Goal: Navigation & Orientation: Find specific page/section

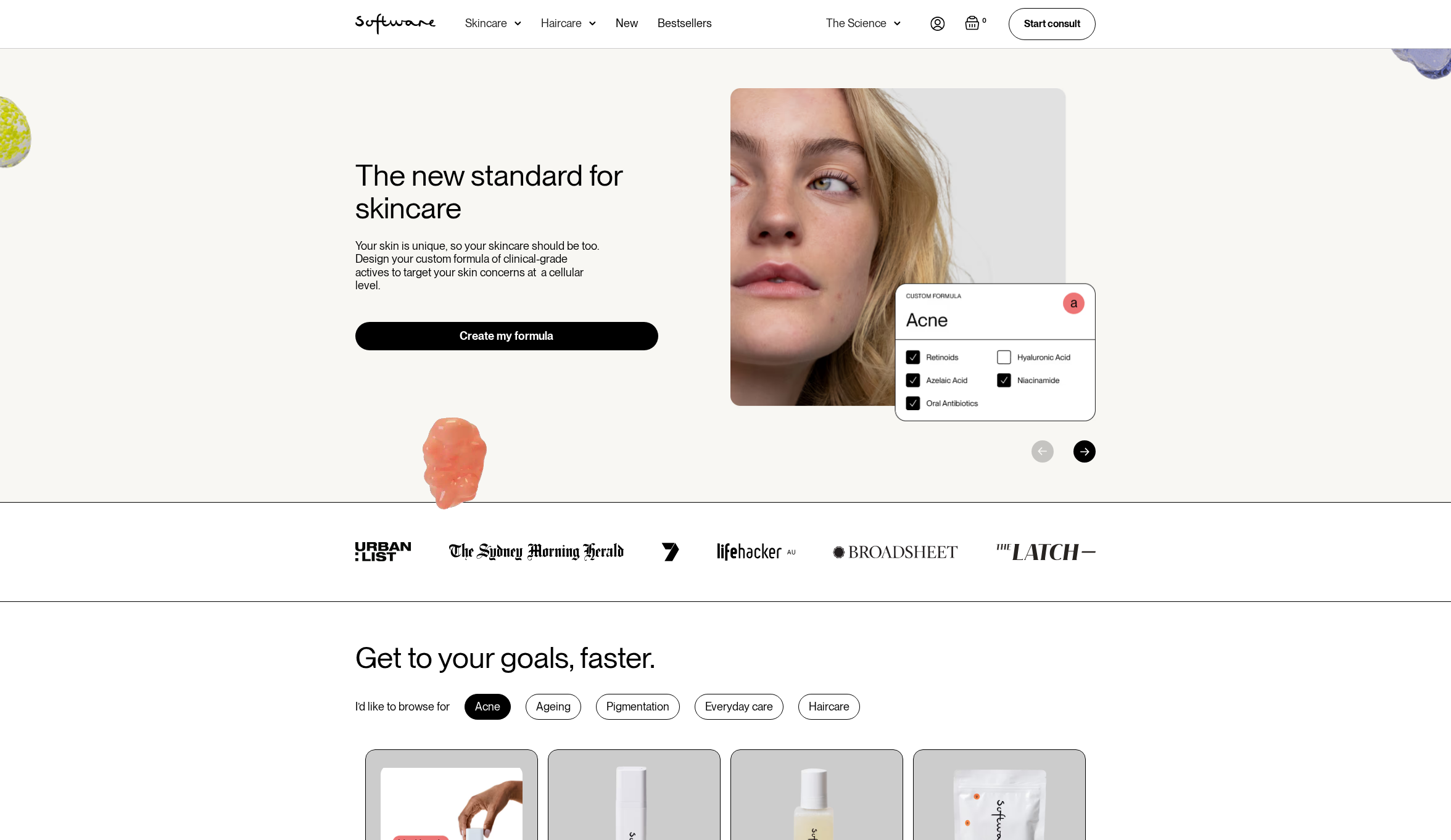
click at [321, 440] on div "The new standard for skincare Your skin is unique, so your skincare should be t…" at bounding box center [726, 276] width 1451 height 454
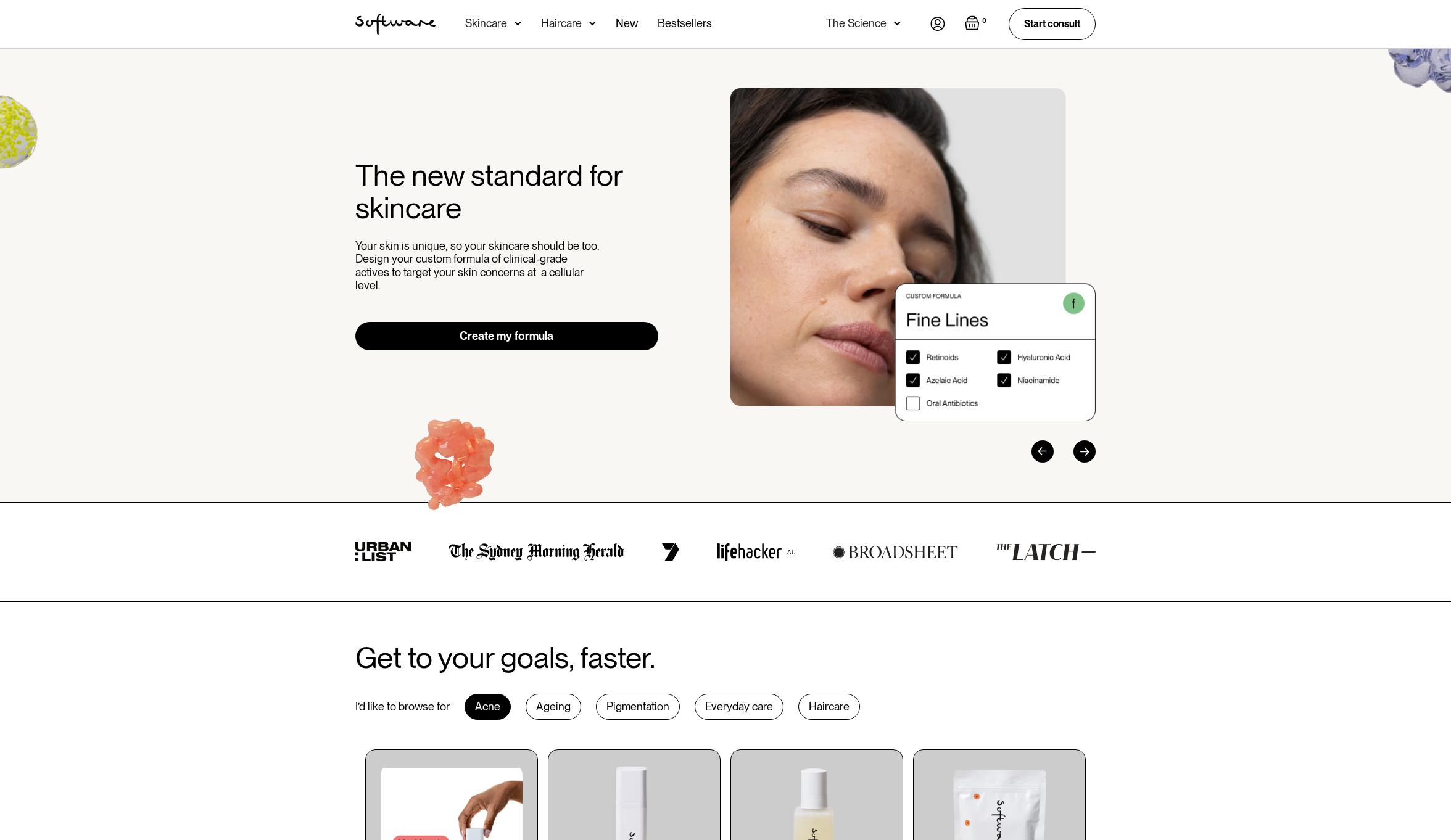
click at [321, 440] on div "The new standard for skincare Your skin is unique, so your skincare should be t…" at bounding box center [726, 276] width 1451 height 454
click at [319, 439] on div "The new standard for skincare Your skin is unique, so your skincare should be t…" at bounding box center [726, 276] width 1451 height 454
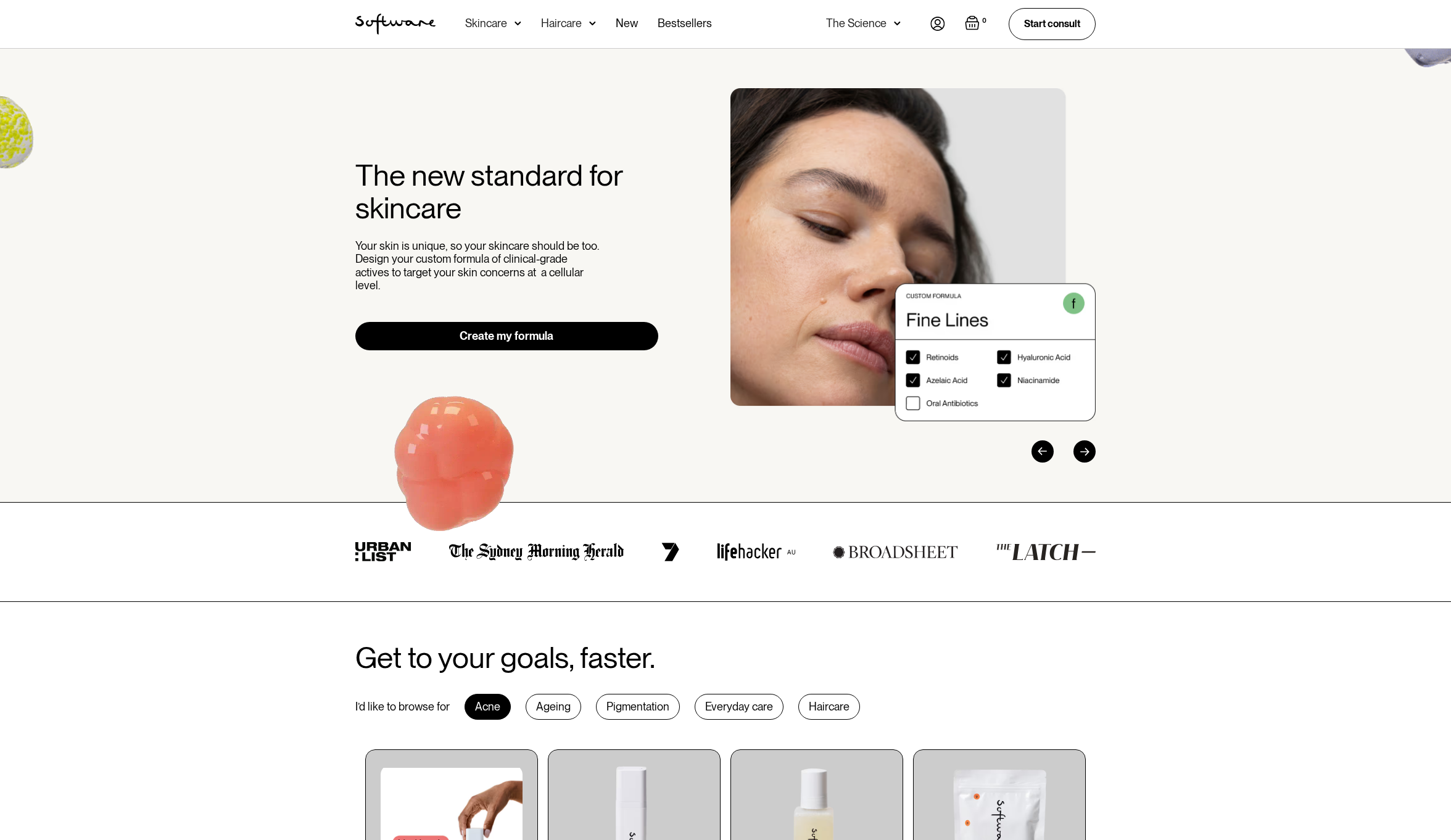
click at [319, 439] on div "The new standard for skincare Your skin is unique, so your skincare should be t…" at bounding box center [726, 276] width 1451 height 454
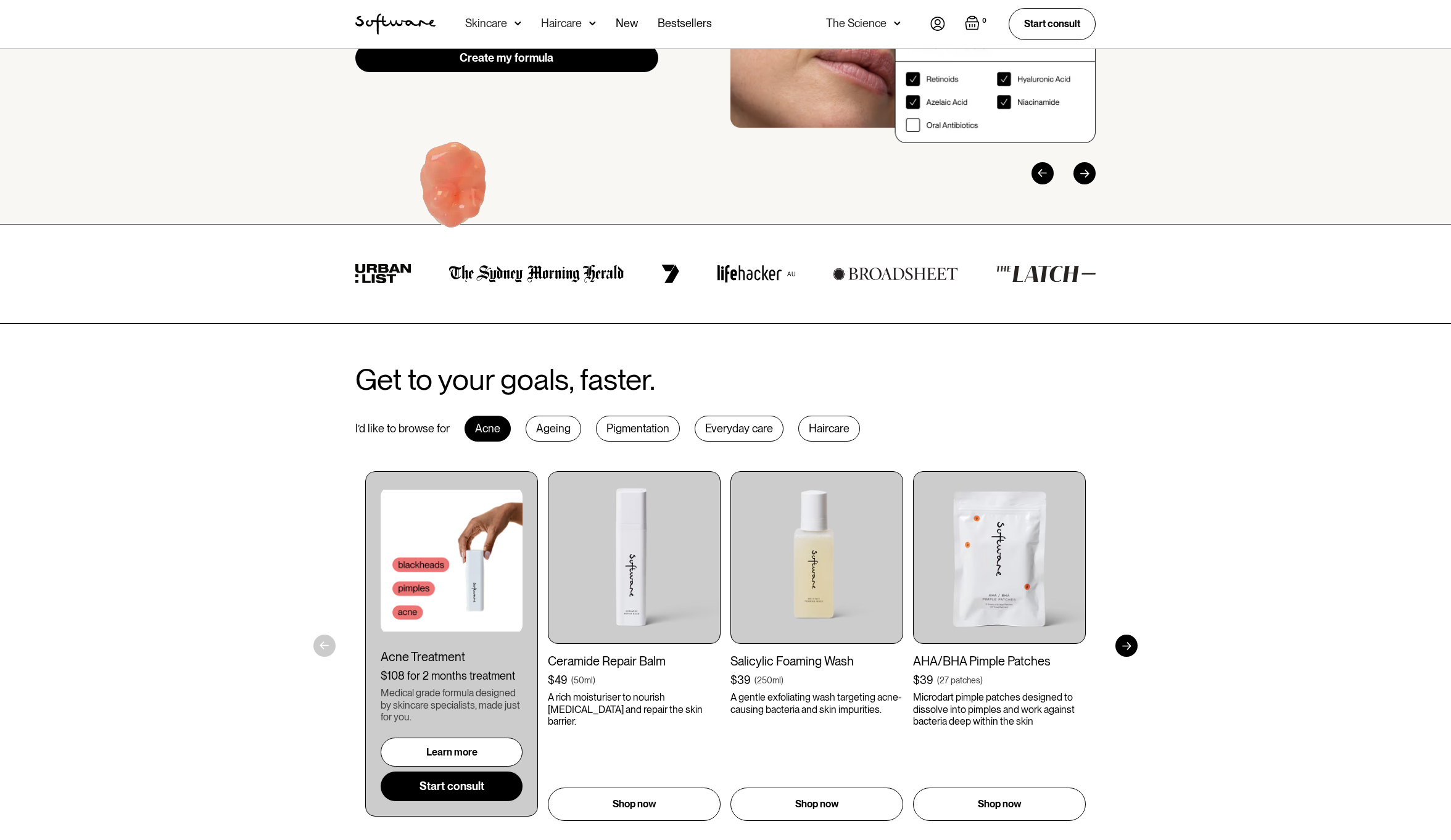
click at [261, 504] on div "Get to your goals, faster. I’d like to browse for Acne Ageing Pigmentation Ever…" at bounding box center [726, 592] width 1451 height 537
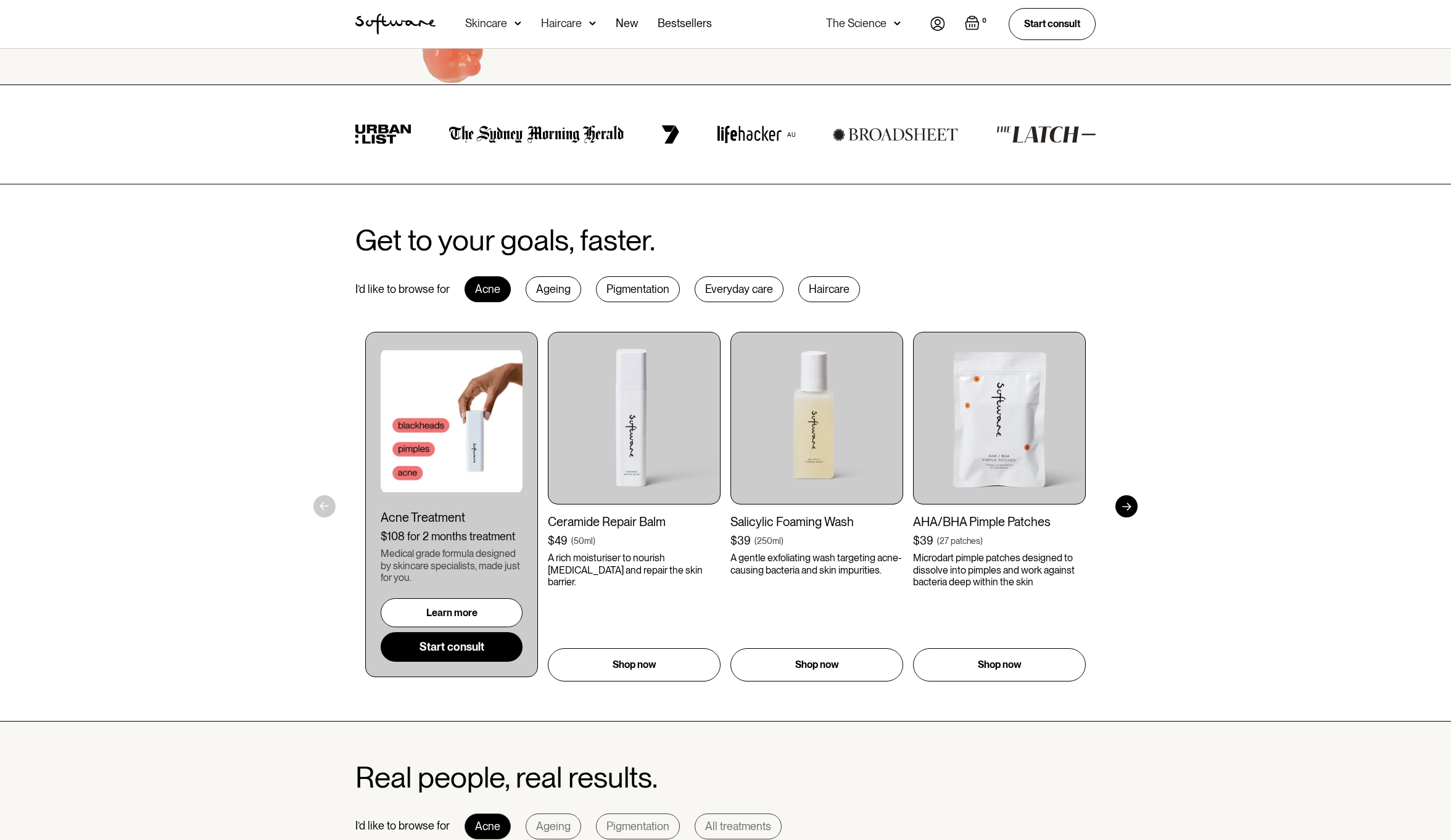
scroll to position [419, 0]
click at [558, 286] on div "Ageing" at bounding box center [553, 288] width 55 height 26
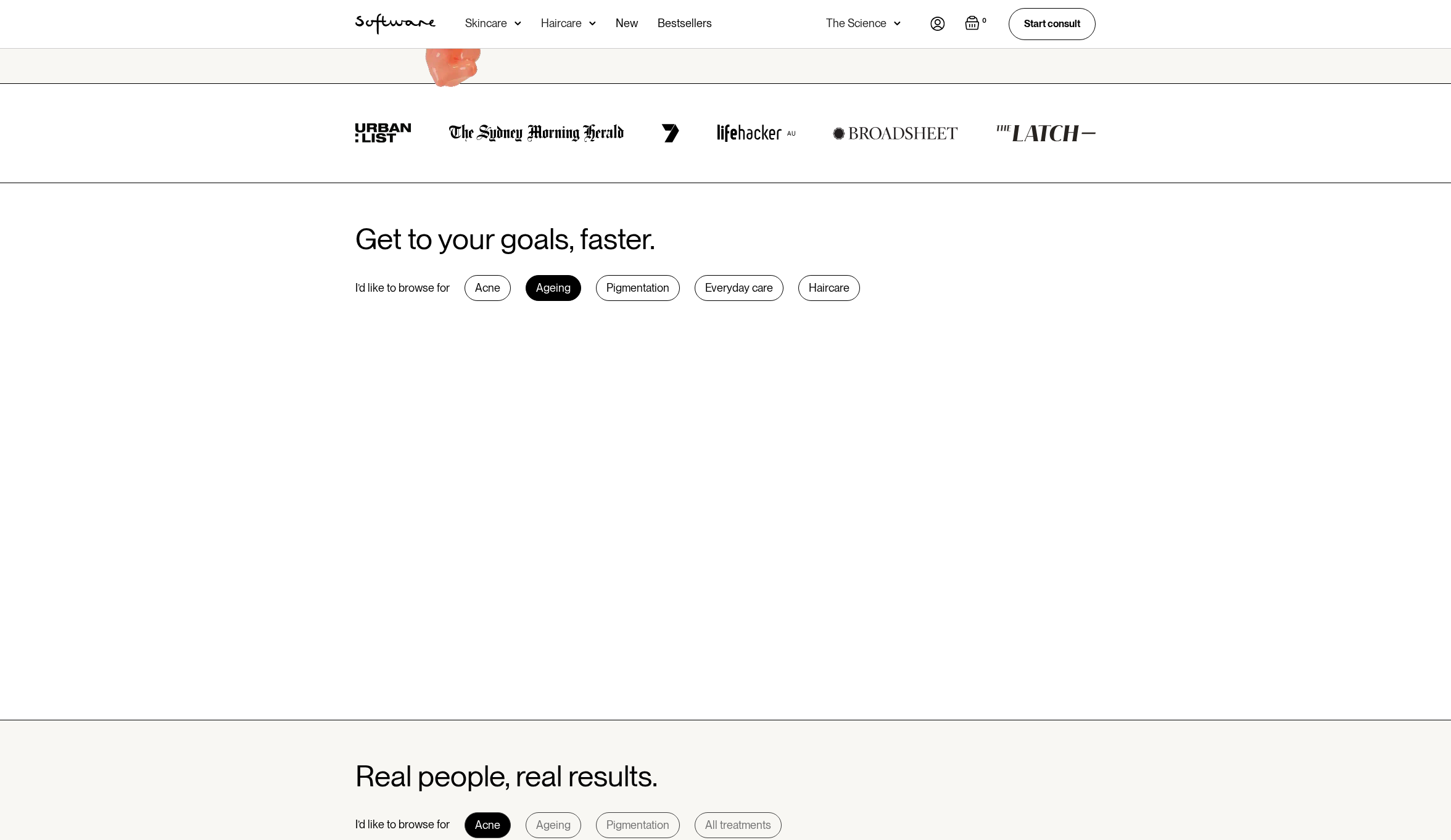
drag, startPoint x: 610, startPoint y: 292, endPoint x: 564, endPoint y: 297, distance: 46.3
click at [611, 293] on div "Pigmentation" at bounding box center [638, 288] width 84 height 26
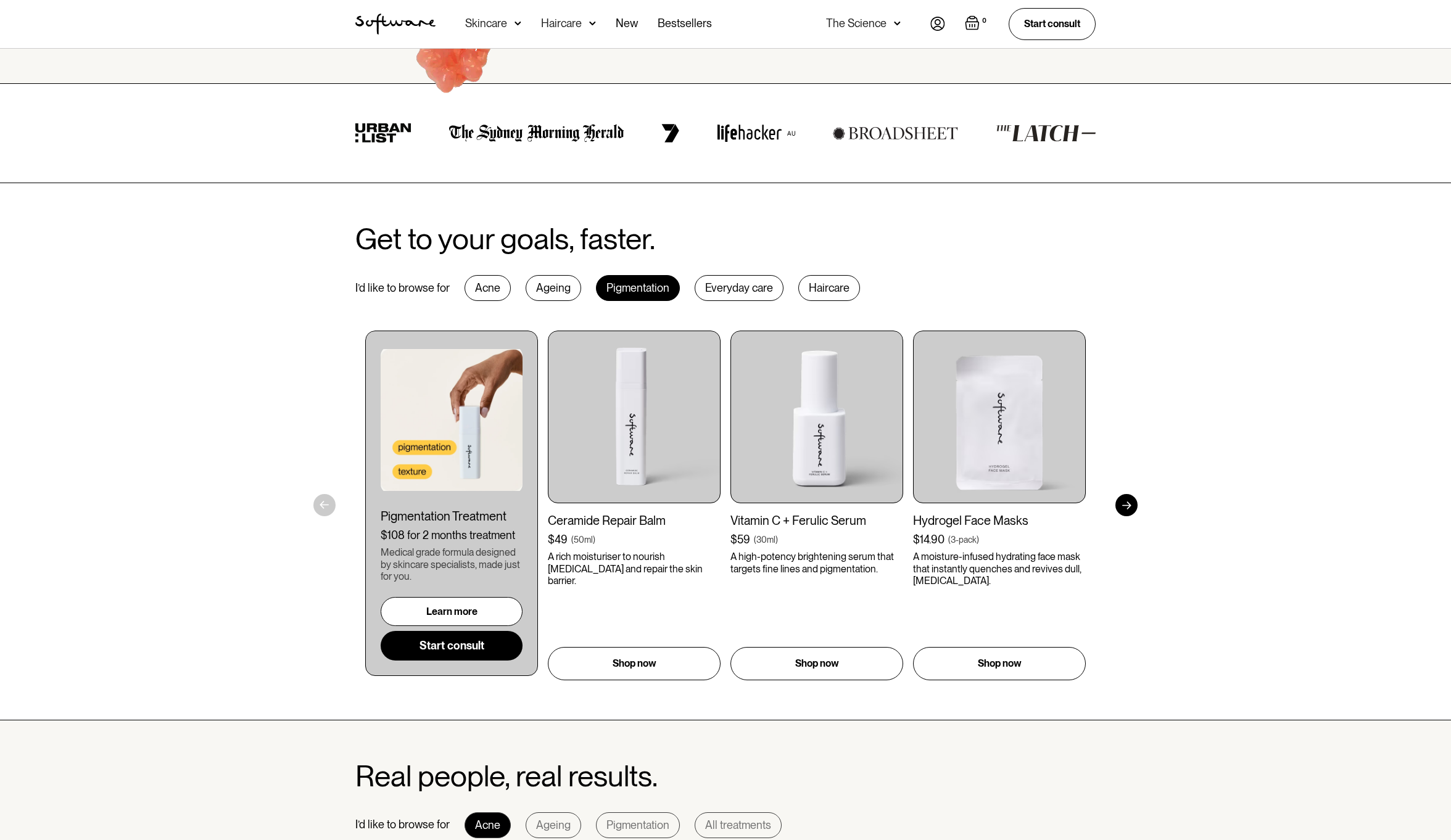
click at [496, 295] on div "Acne" at bounding box center [488, 288] width 46 height 26
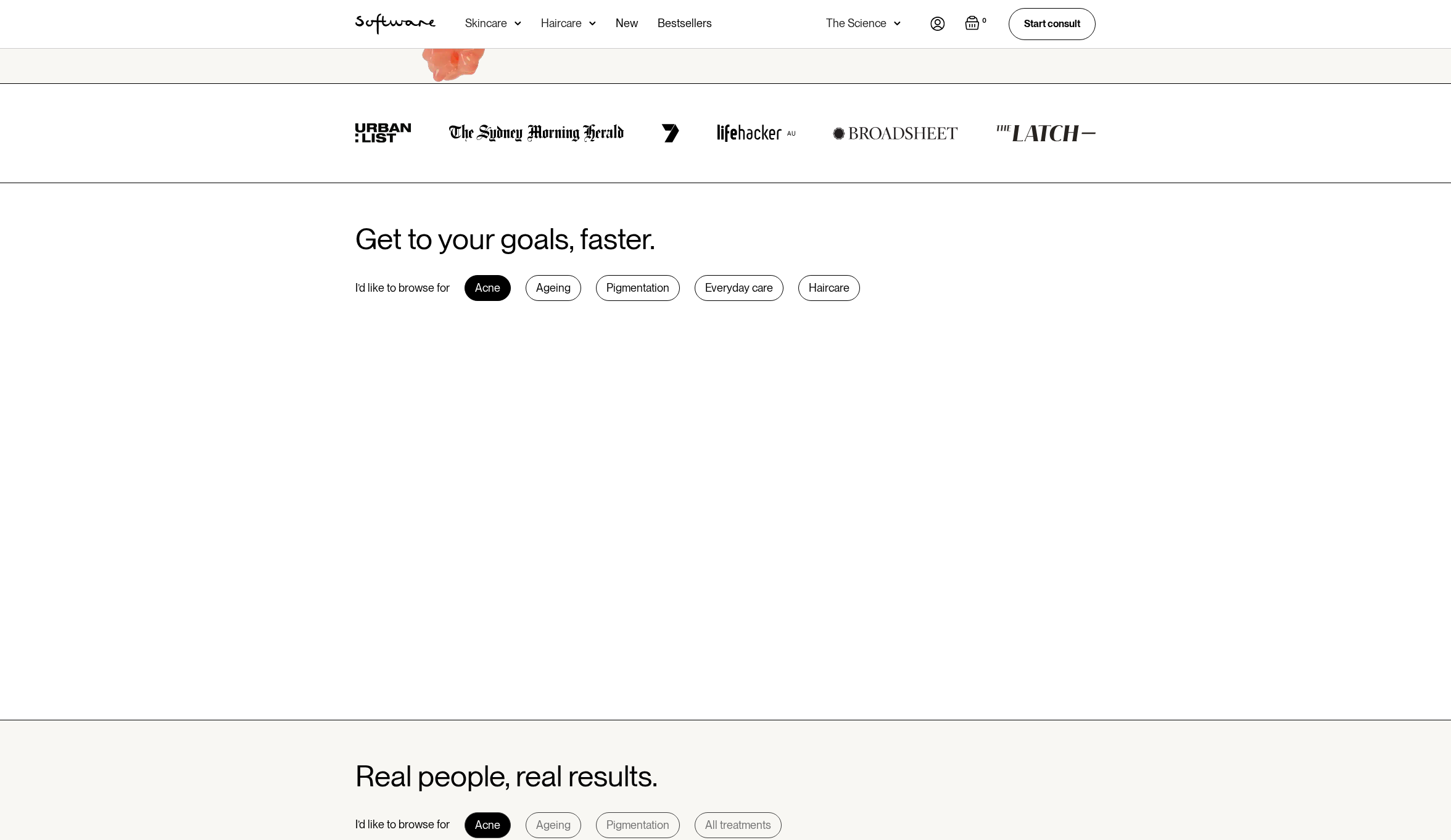
click at [302, 405] on div "Get to your goals, faster. I’d like to browse for Acne Ageing Pigmentation Ever…" at bounding box center [726, 452] width 1451 height 537
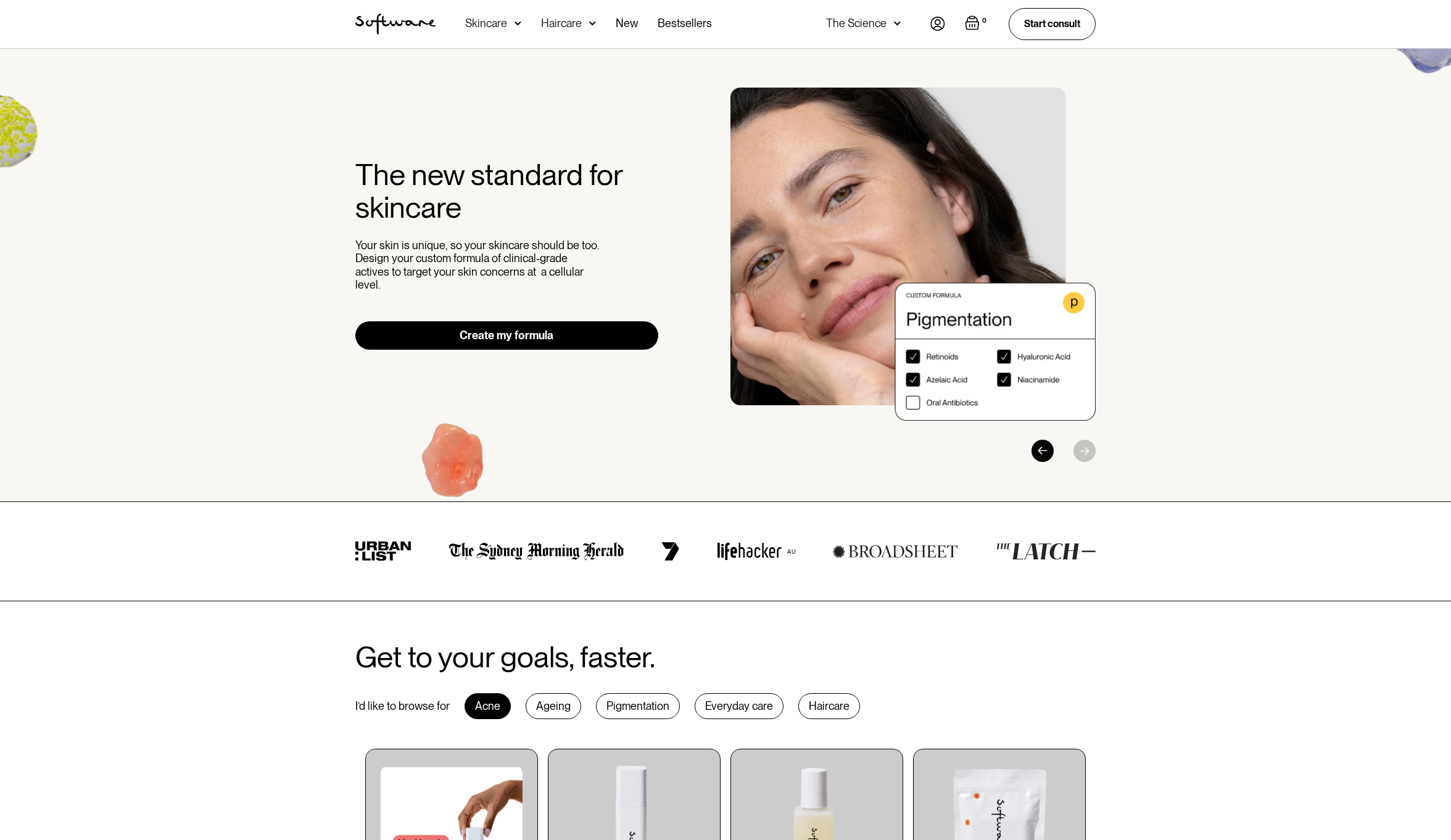
scroll to position [0, 0]
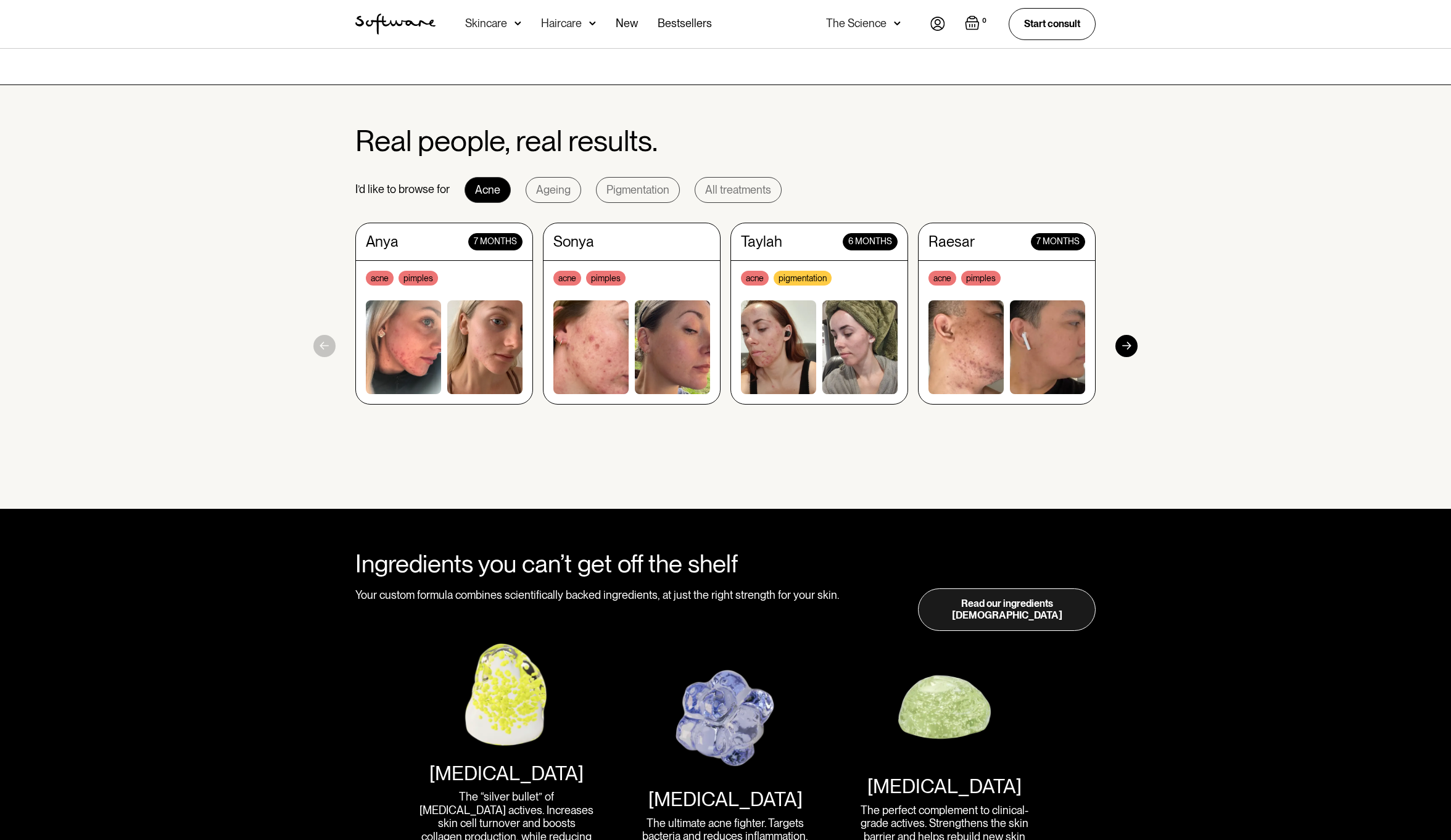
click at [290, 479] on section "Real people, real results. I’d like to browse for Acne Ageing Pigmentation All …" at bounding box center [726, 297] width 1451 height 424
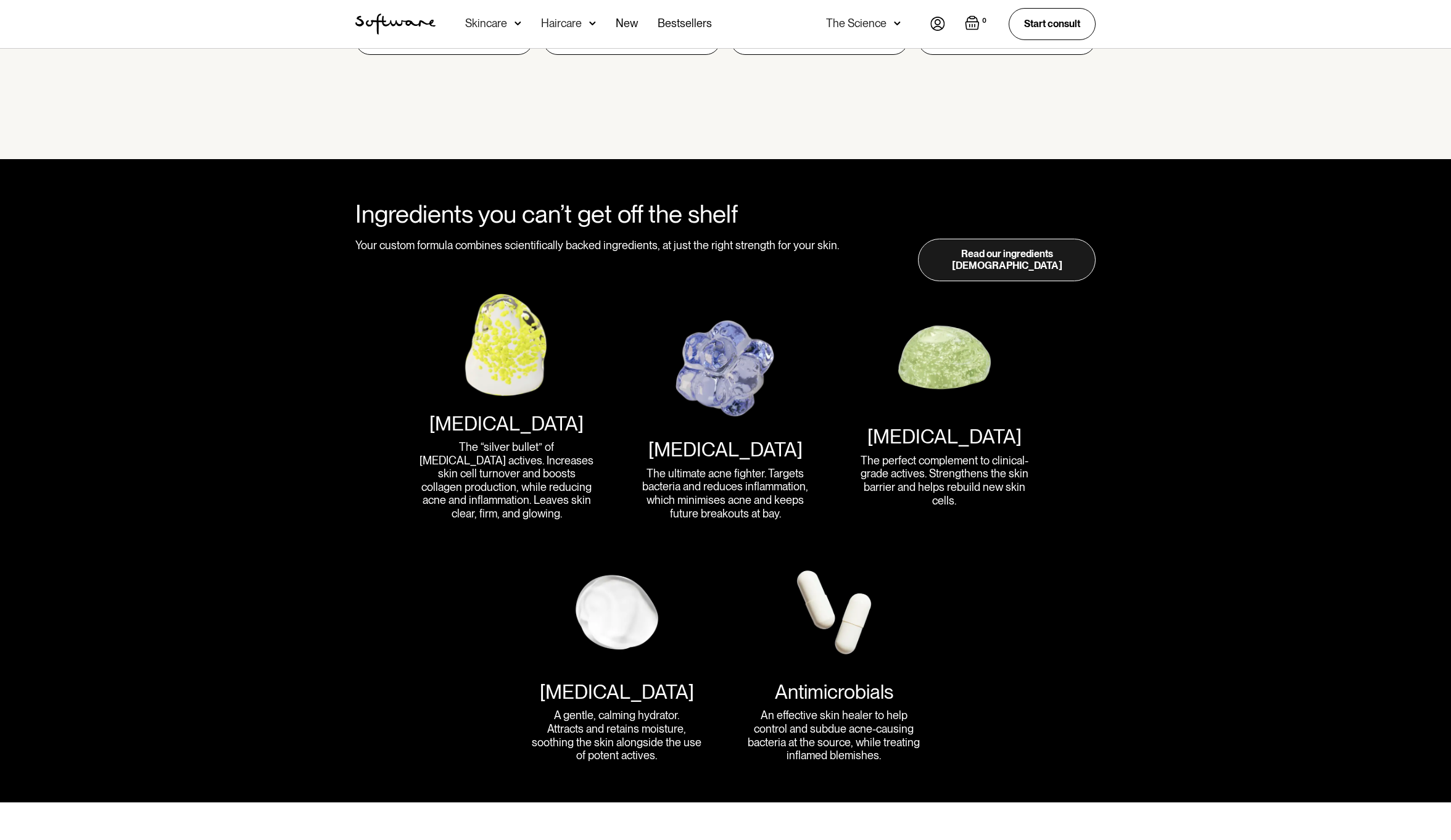
scroll to position [1405, 0]
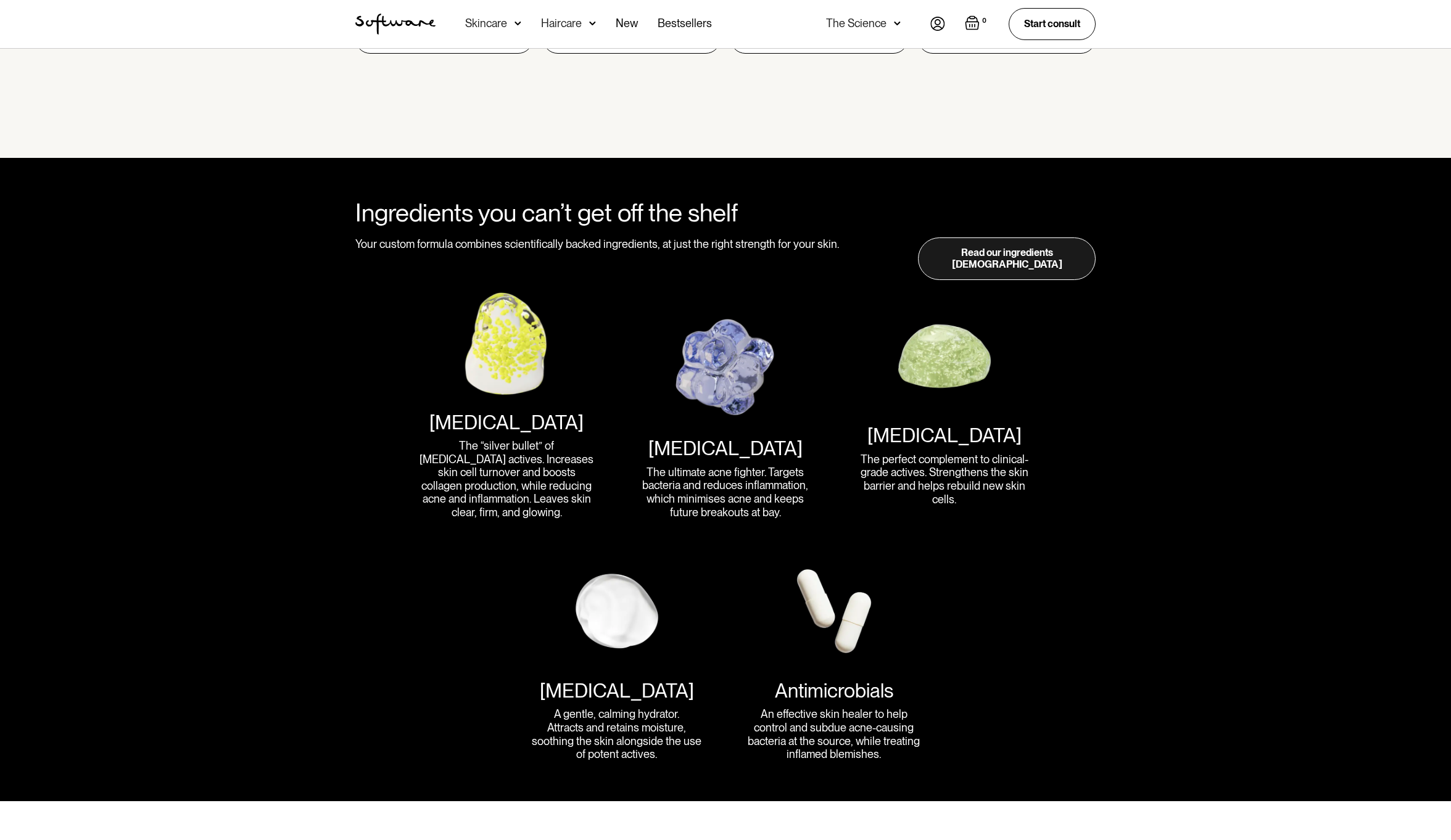
click at [288, 479] on section "Ingredients you can’t get off the shelf Your custom formula combines scientific…" at bounding box center [726, 480] width 1451 height 643
click at [286, 478] on section "Ingredients you can’t get off the shelf Your custom formula combines scientific…" at bounding box center [726, 480] width 1451 height 643
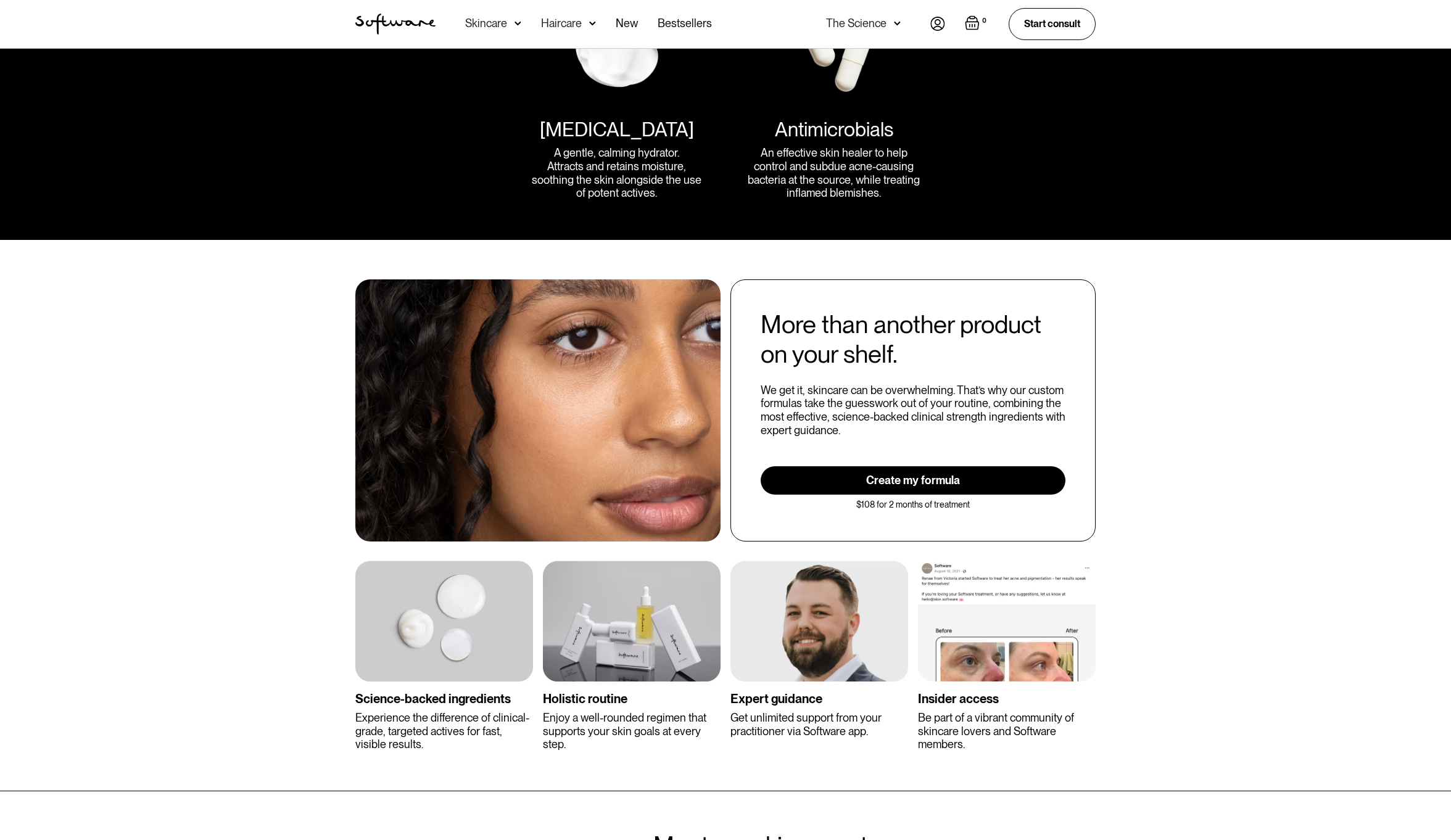
click at [284, 477] on section "More than another product on your shelf. We get it, skincare can be overwhelmin…" at bounding box center [726, 515] width 1451 height 551
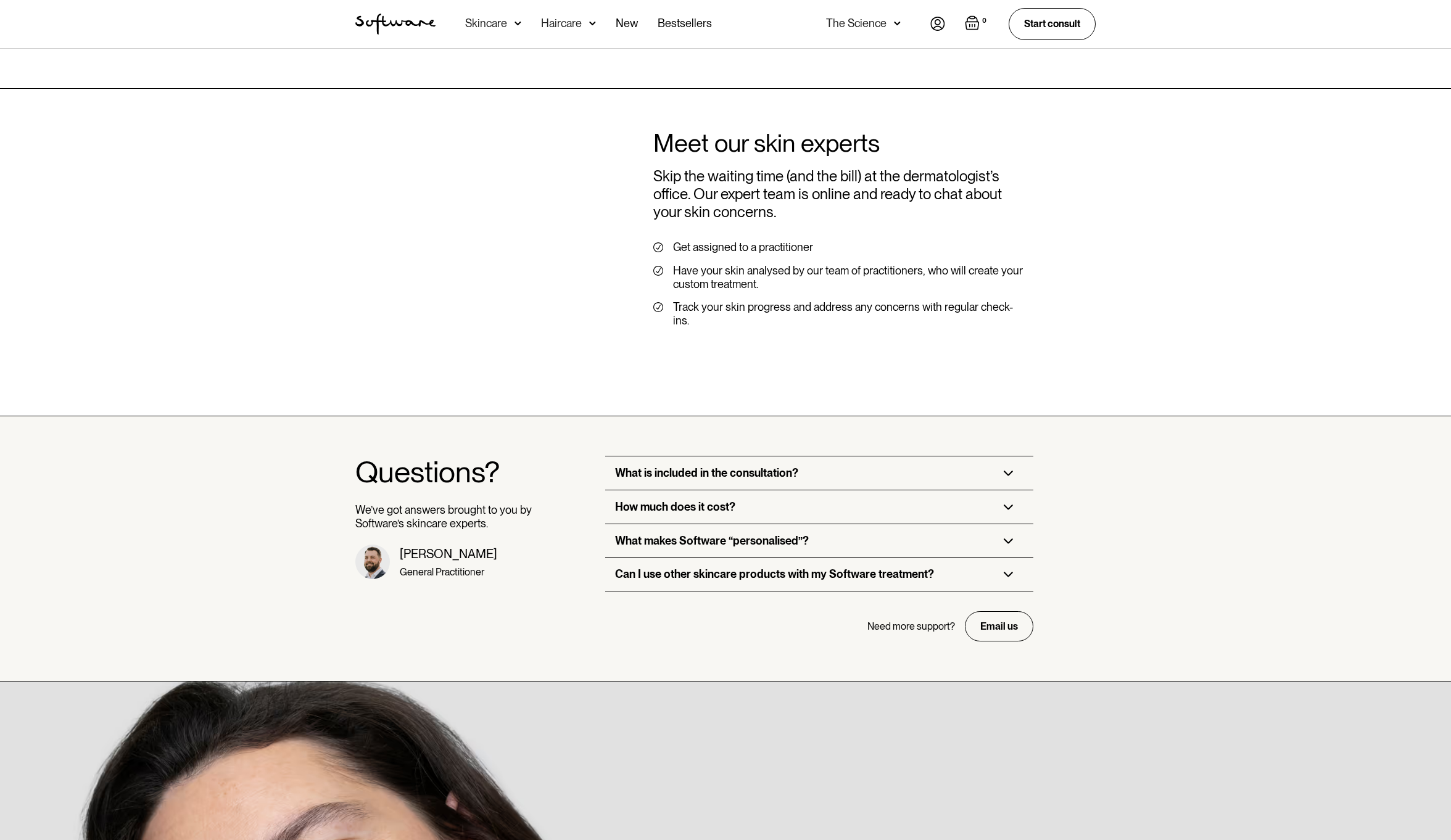
click at [284, 476] on div "Questions? We’ve got answers brought to you by Software’s skincare experts. [PE…" at bounding box center [726, 549] width 1451 height 265
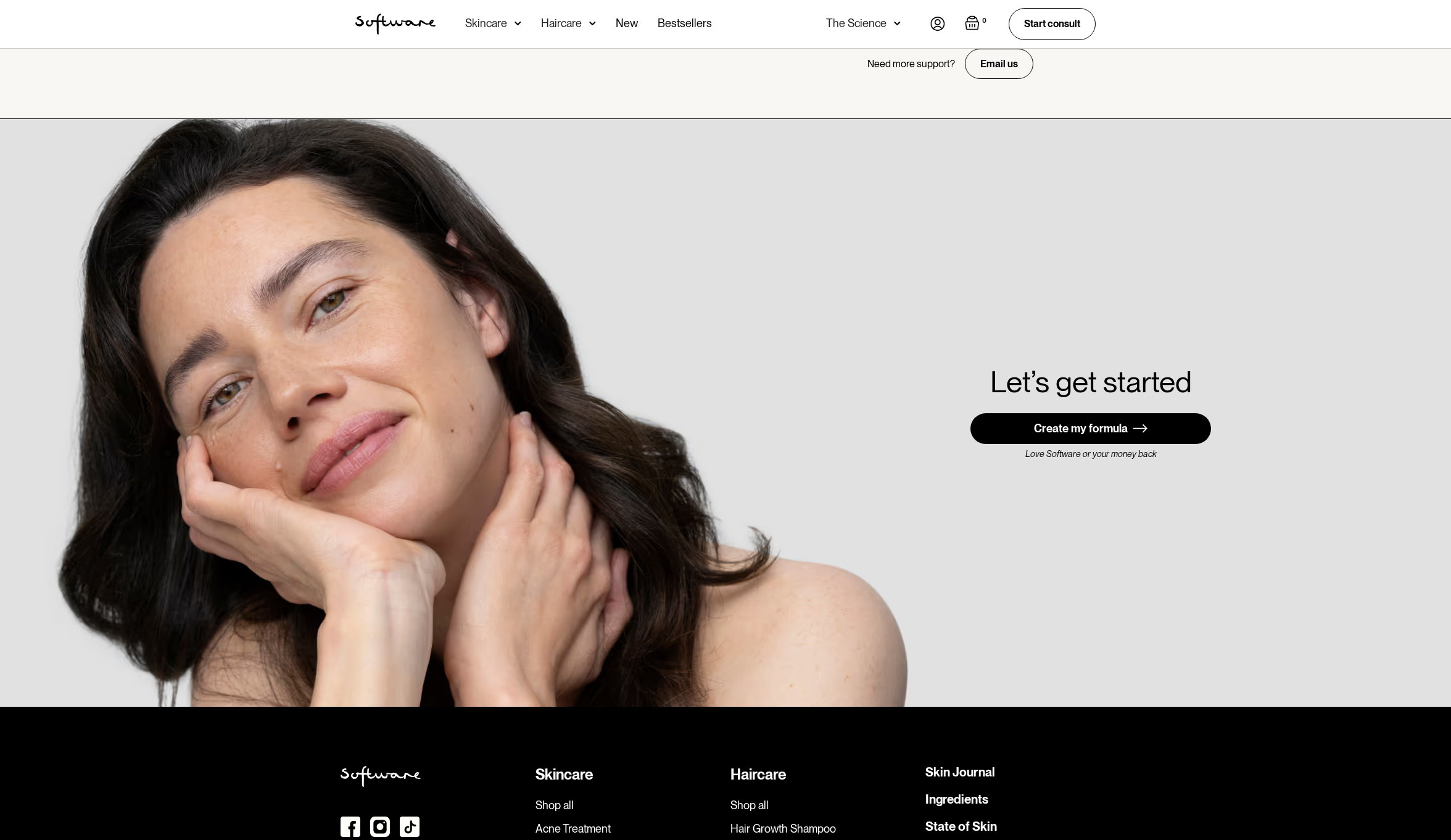
click at [284, 476] on img at bounding box center [726, 413] width 1451 height 588
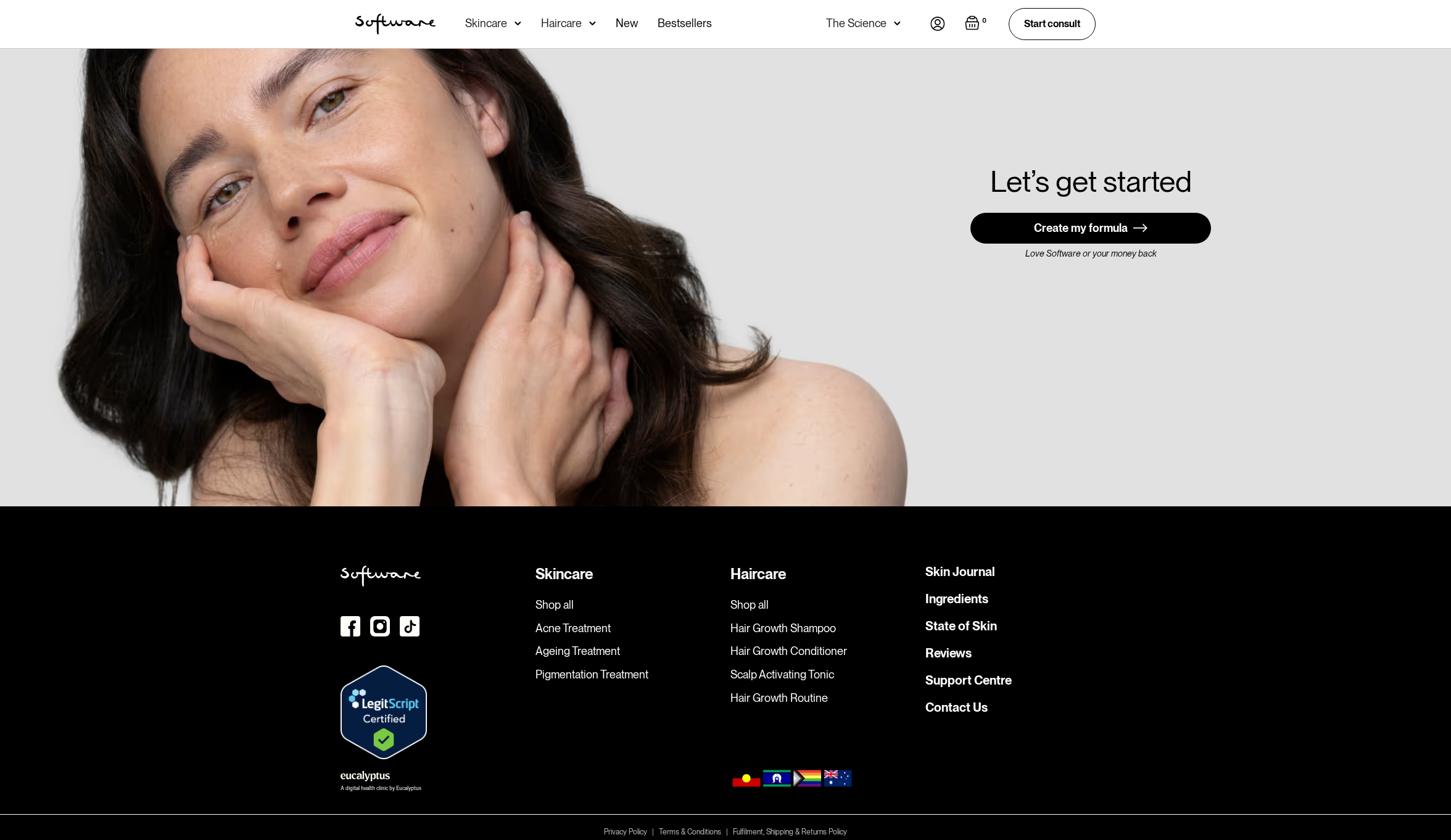
scroll to position [3432, 0]
click at [168, 560] on div "Skincare Shop all Acne Treatment Ageing Treatment Pigmentation Treatment Hairca…" at bounding box center [726, 679] width 1451 height 347
